Goal: Information Seeking & Learning: Understand process/instructions

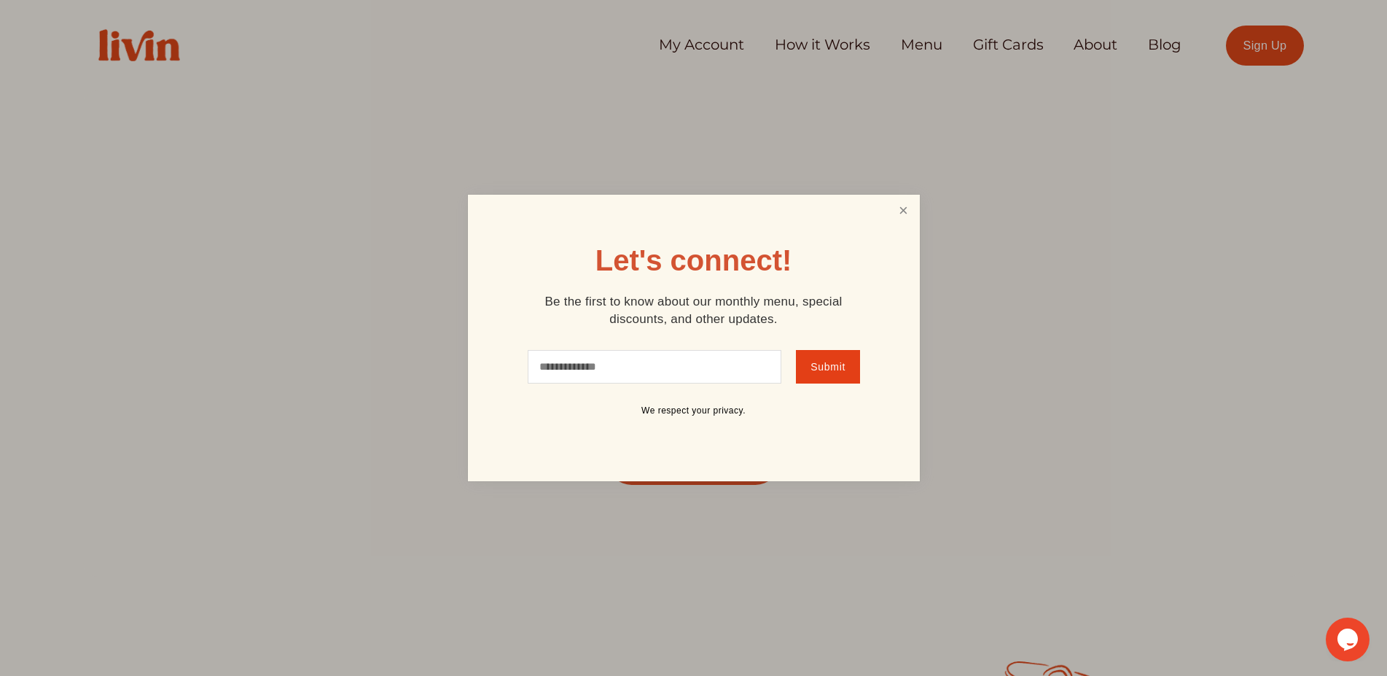
click at [904, 213] on link "Close" at bounding box center [903, 210] width 28 height 27
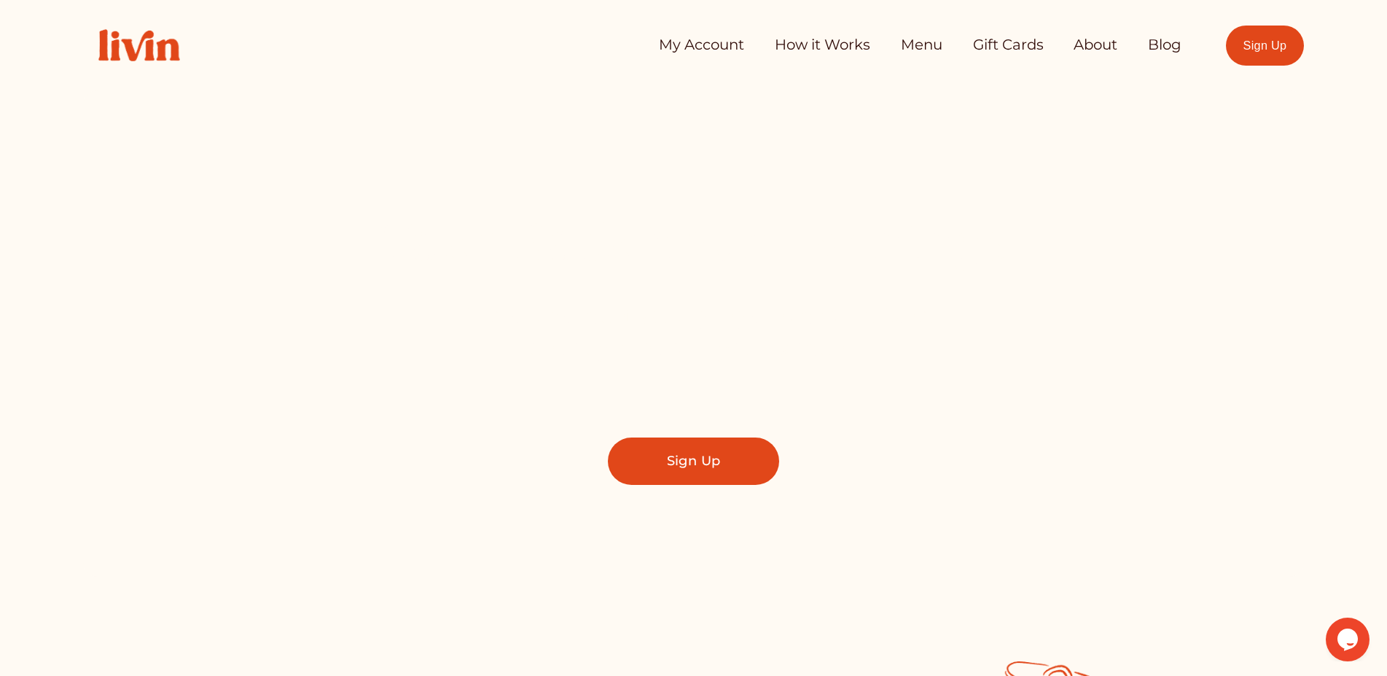
click at [799, 48] on link "How it Works" at bounding box center [822, 45] width 95 height 29
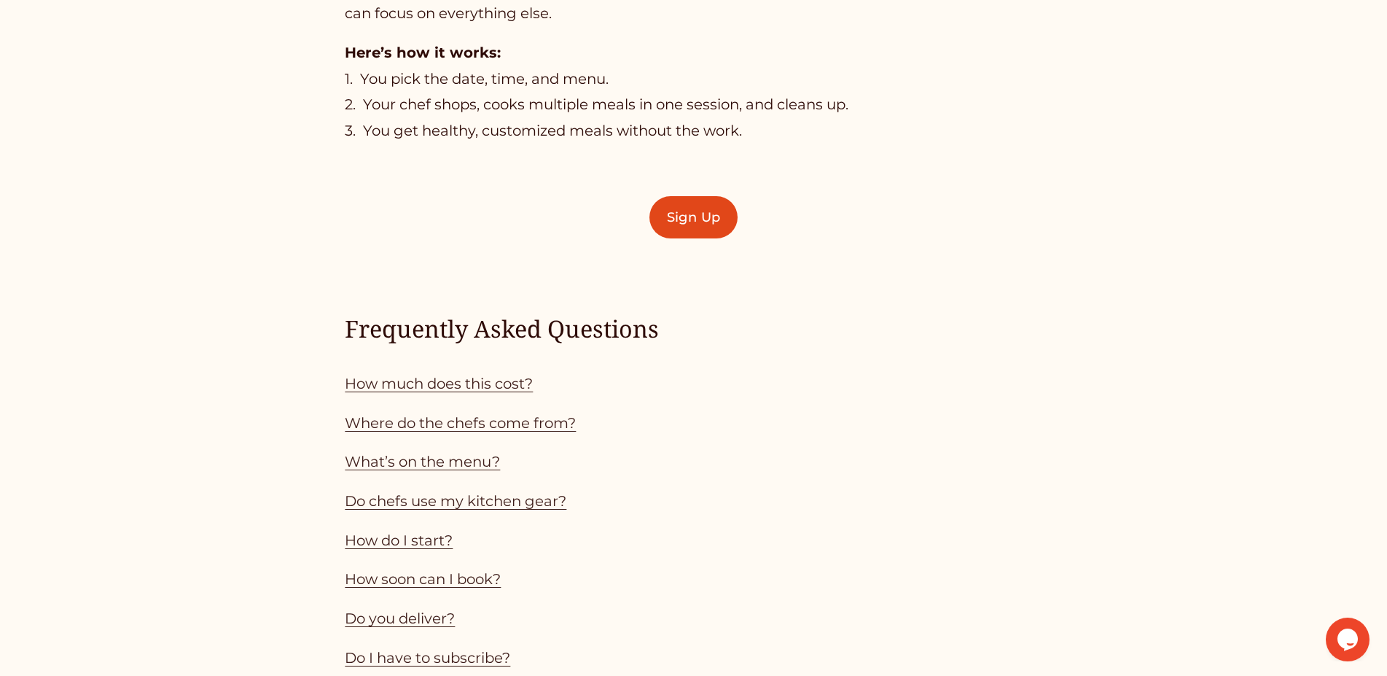
scroll to position [1338, 0]
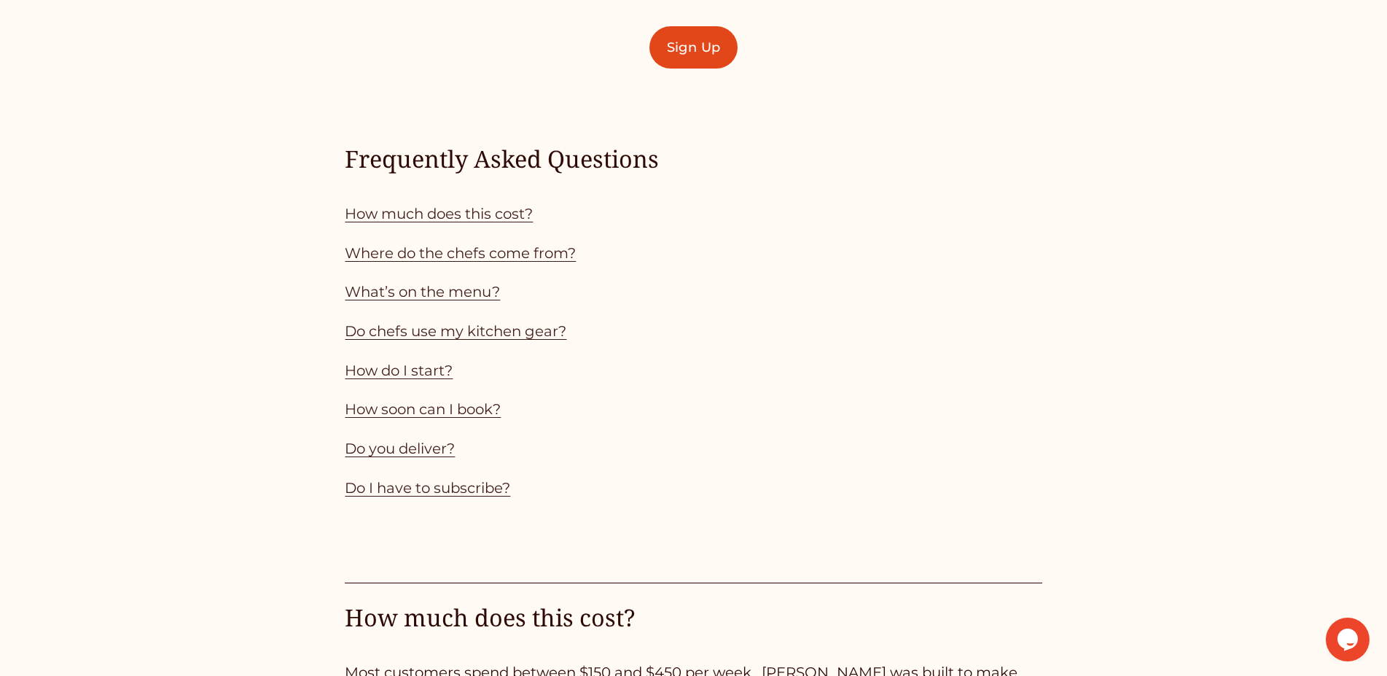
click at [441, 214] on link "How much does this cost?" at bounding box center [439, 213] width 188 height 17
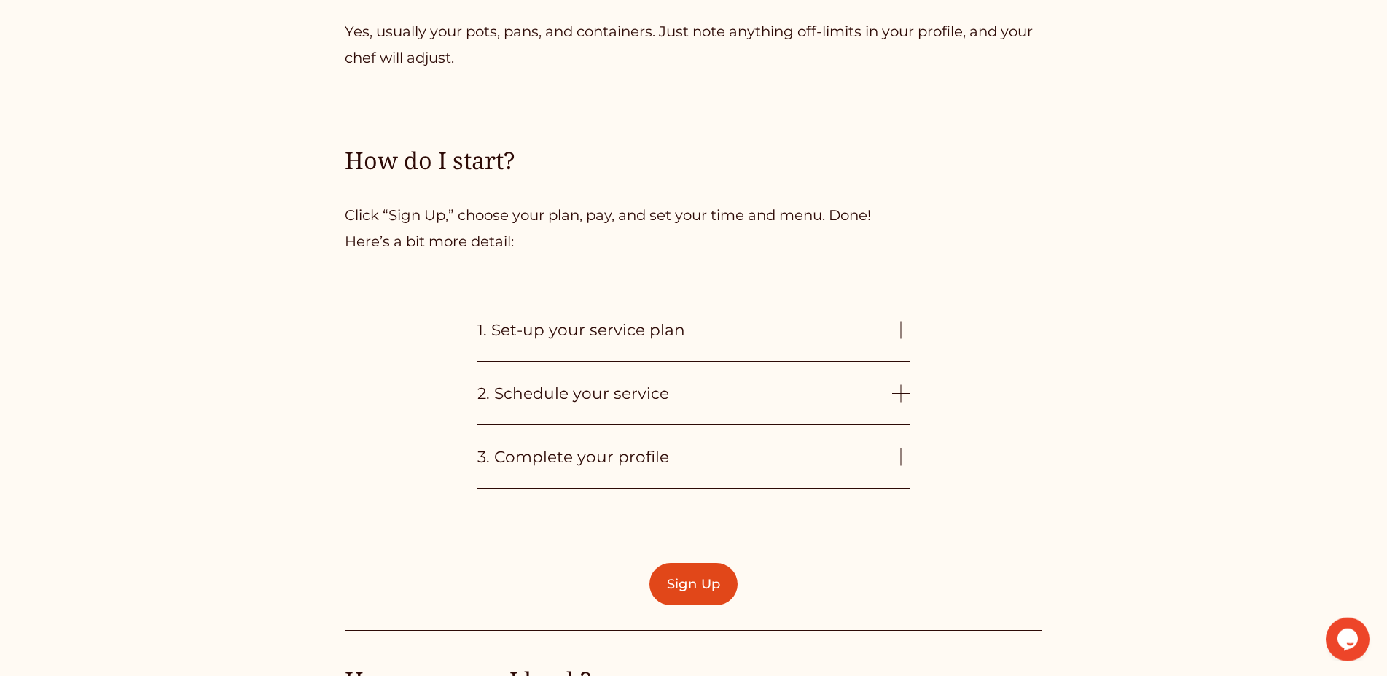
scroll to position [3577, 0]
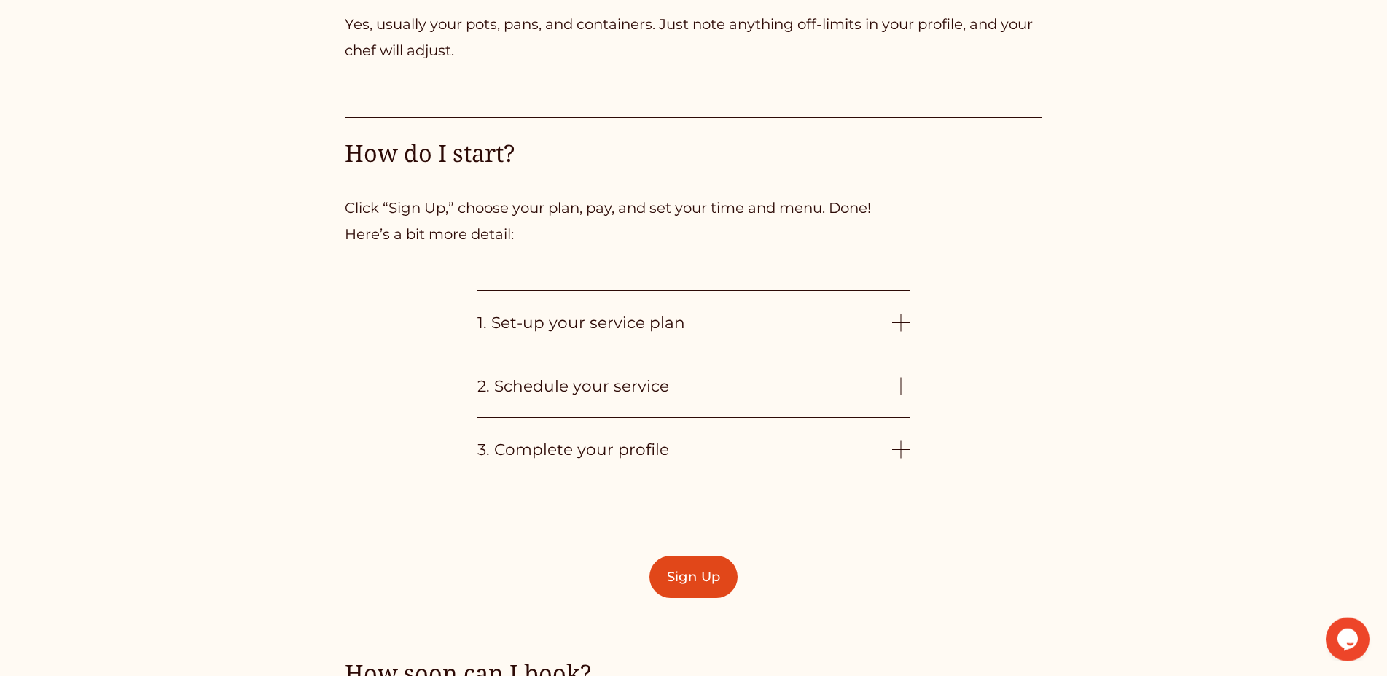
click at [908, 327] on div at bounding box center [900, 321] width 17 height 17
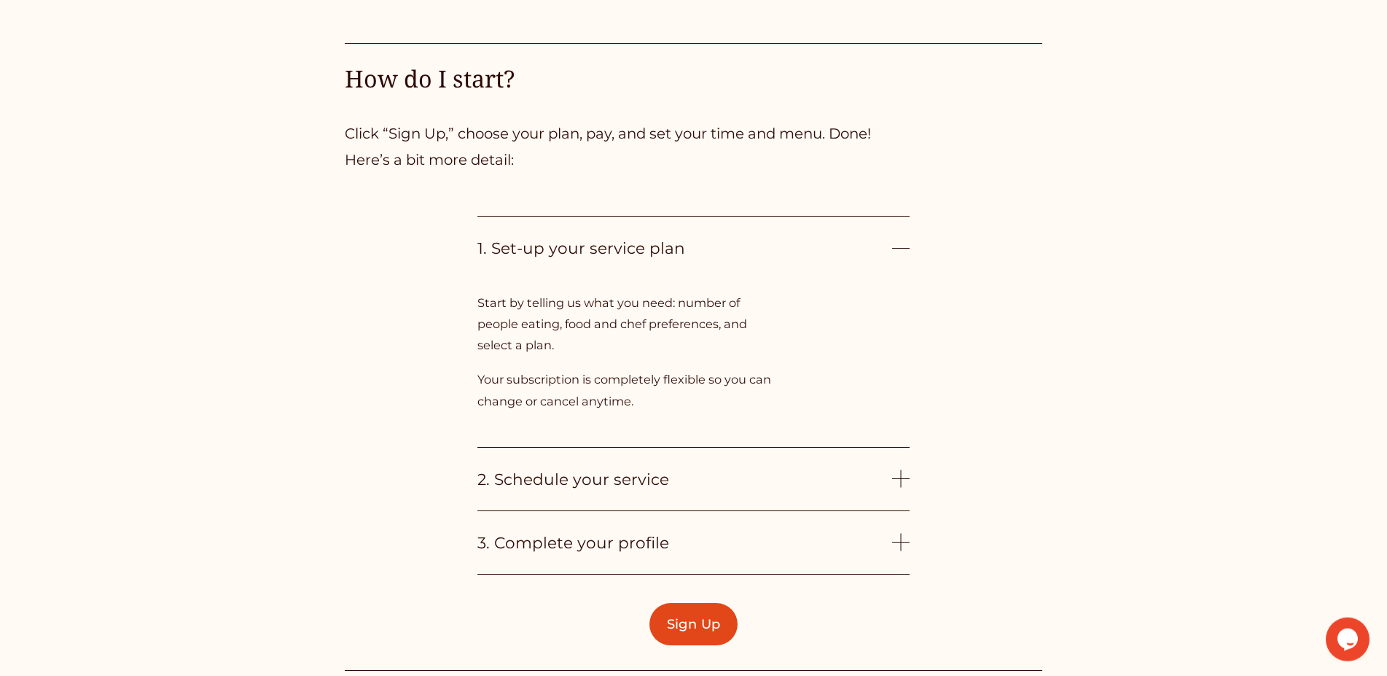
scroll to position [3800, 0]
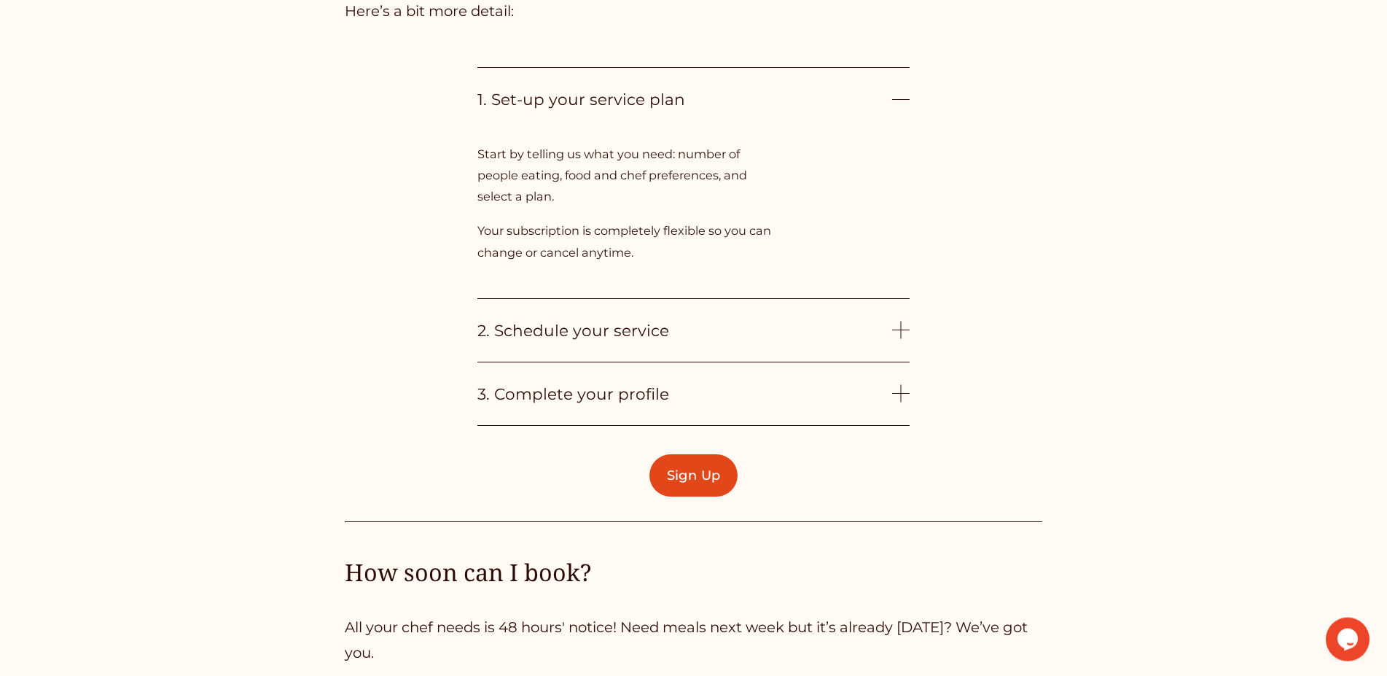
click at [900, 330] on div at bounding box center [900, 329] width 17 height 17
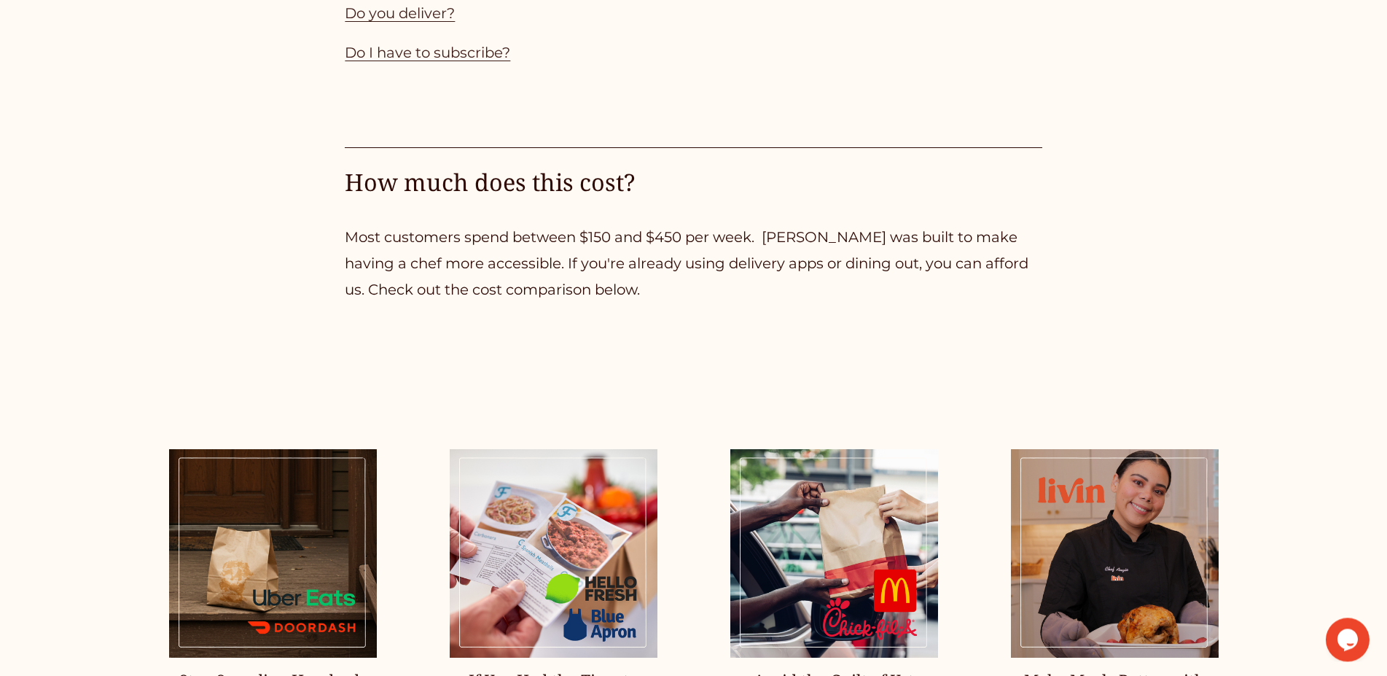
scroll to position [1644, 0]
